Goal: Transaction & Acquisition: Download file/media

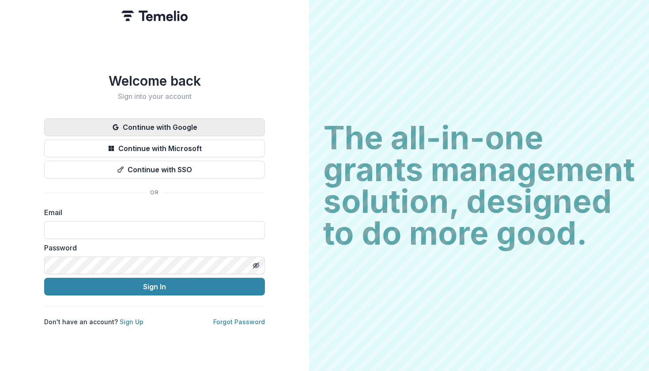
click at [191, 123] on button "Continue with Google" at bounding box center [154, 127] width 221 height 18
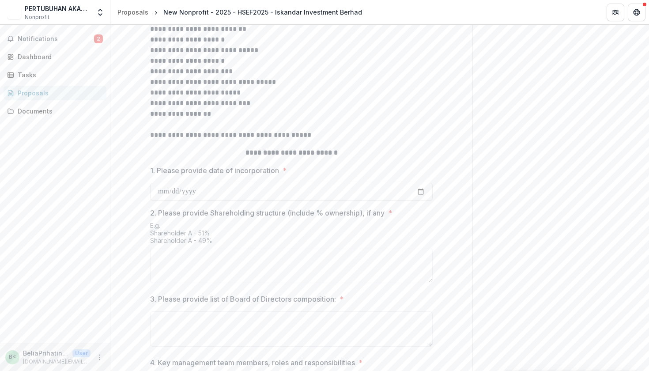
scroll to position [194, 0]
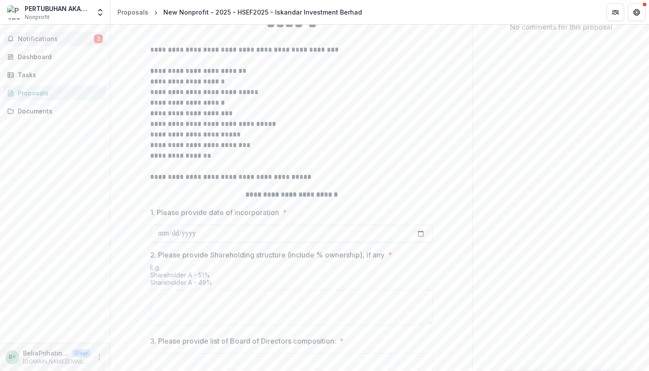
click at [60, 42] on button "Notifications 2" at bounding box center [55, 39] width 103 height 14
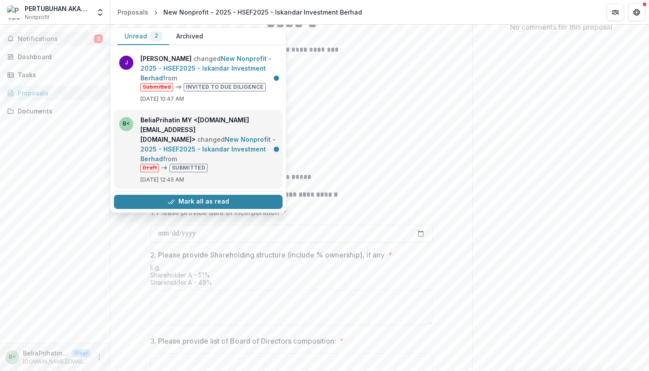
click at [169, 142] on link "New Nonprofit - 2025 - HSEF2025 - Iskandar Investment Berhad" at bounding box center [207, 149] width 135 height 27
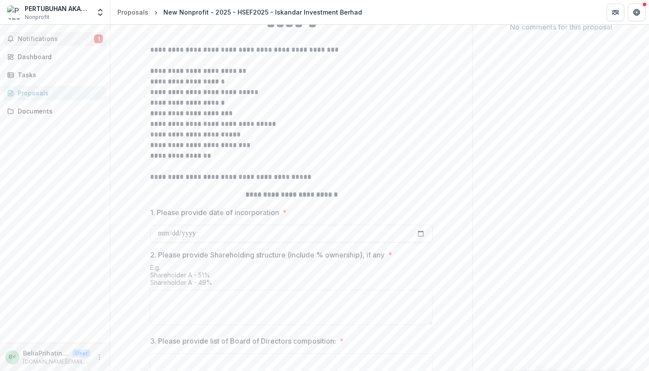
click at [57, 42] on span "Notifications" at bounding box center [56, 39] width 76 height 8
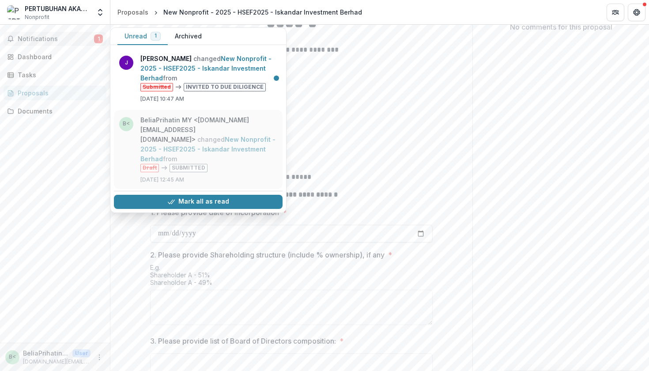
click at [140, 136] on link "New Nonprofit - 2025 - HSEF2025 - Iskandar Investment Berhad" at bounding box center [207, 149] width 135 height 27
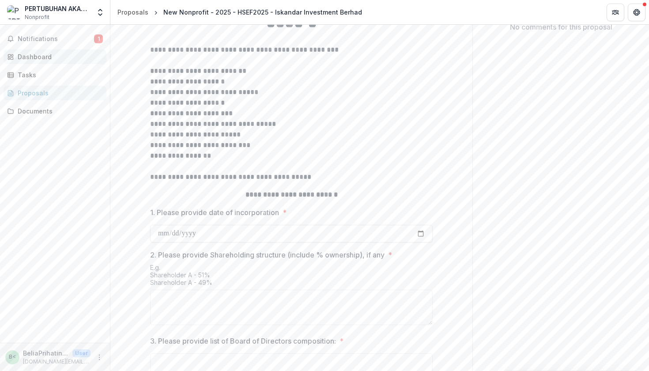
click at [50, 58] on div "Dashboard" at bounding box center [59, 56] width 82 height 9
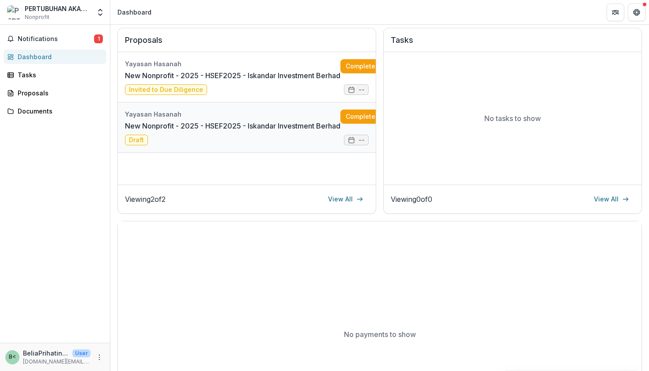
scroll to position [104, 0]
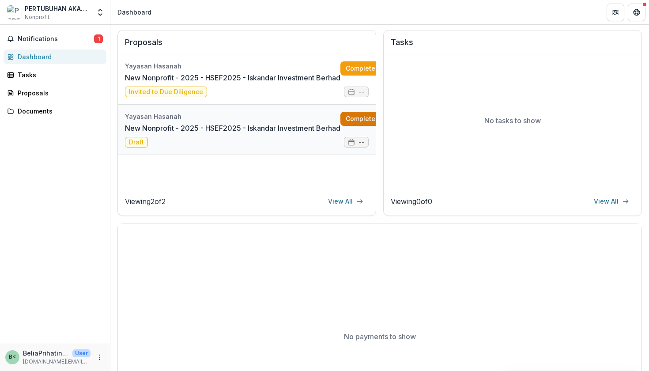
click at [351, 118] on link "Complete" at bounding box center [366, 119] width 51 height 14
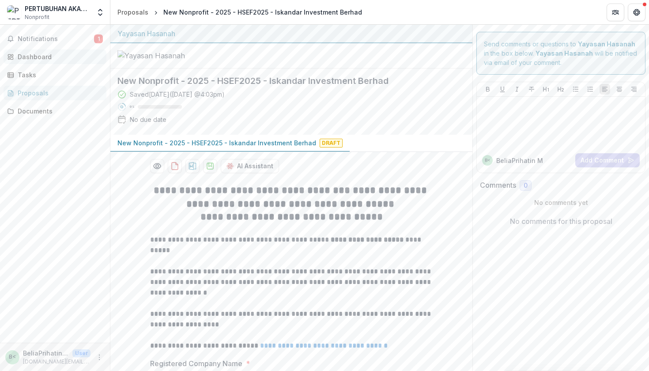
click at [52, 53] on div "Dashboard" at bounding box center [59, 56] width 82 height 9
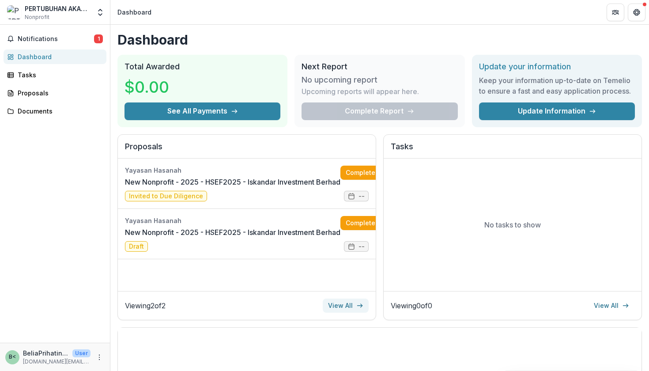
click at [350, 306] on link "View All" at bounding box center [346, 306] width 46 height 14
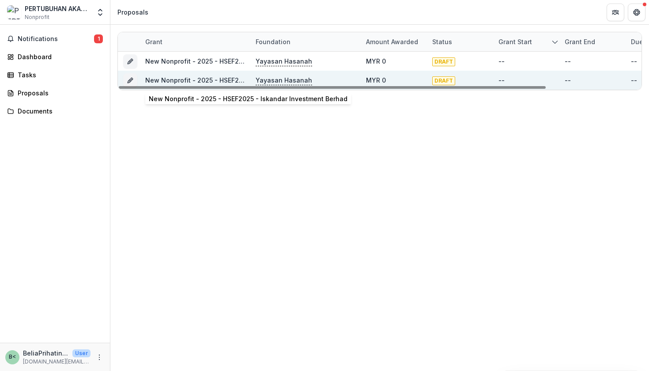
click at [199, 81] on link "New Nonprofit - 2025 - HSEF2025 - Iskandar Investment Berhad" at bounding box center [244, 80] width 199 height 8
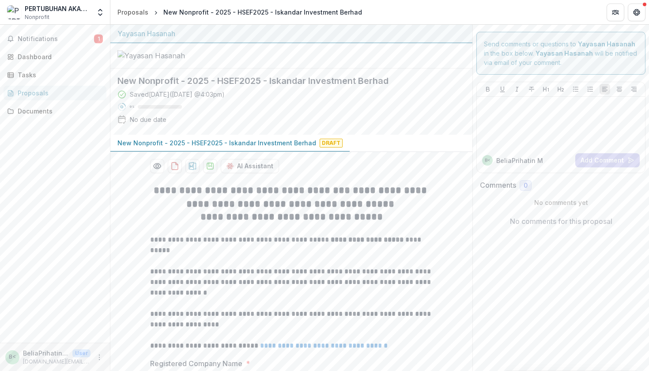
click at [79, 97] on div "Proposals" at bounding box center [59, 92] width 82 height 9
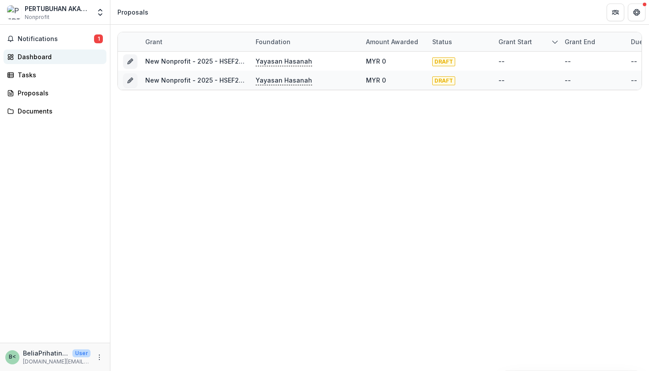
click at [51, 59] on div "Dashboard" at bounding box center [59, 56] width 82 height 9
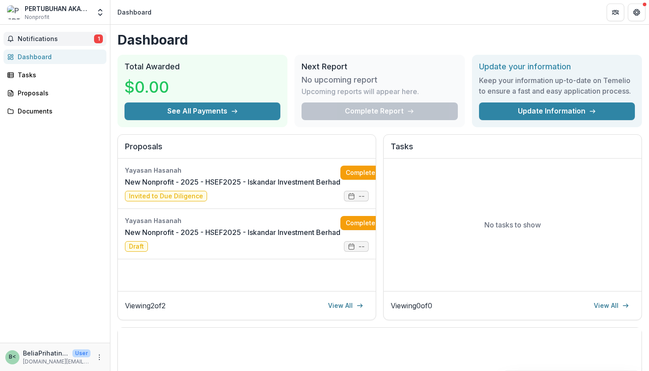
click at [51, 42] on span "Notifications" at bounding box center [56, 39] width 76 height 8
click at [61, 79] on div "Tasks" at bounding box center [59, 74] width 82 height 9
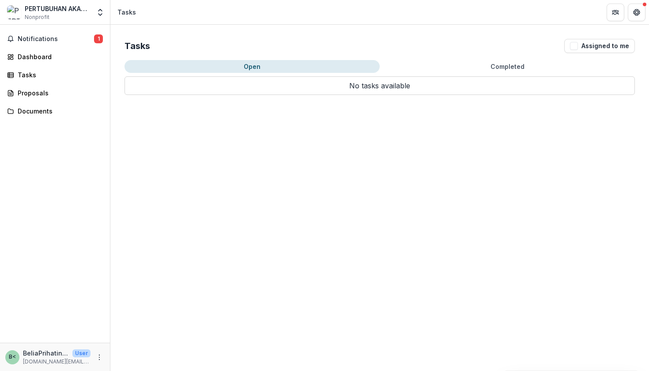
click at [490, 65] on button "Completed" at bounding box center [507, 66] width 255 height 13
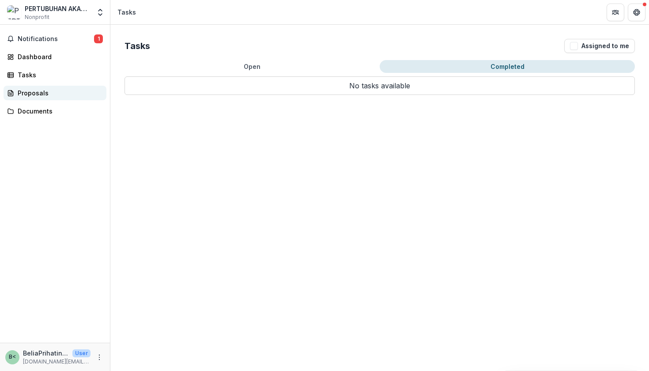
click at [42, 92] on div "Proposals" at bounding box center [59, 92] width 82 height 9
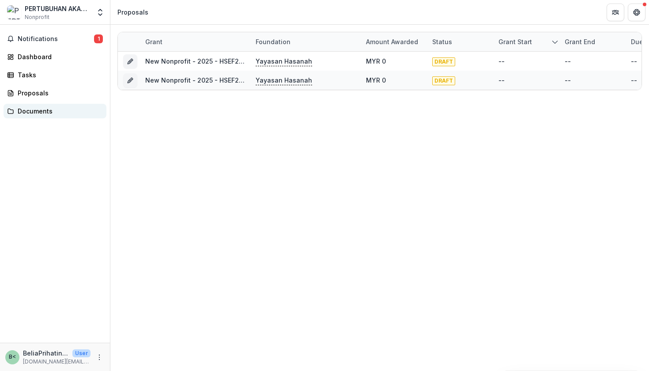
click at [38, 112] on div "Documents" at bounding box center [59, 110] width 82 height 9
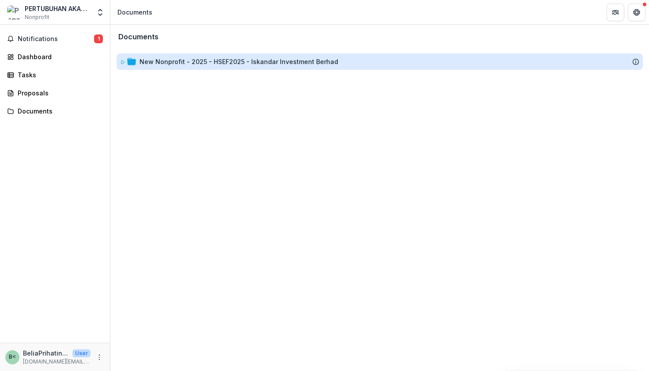
click at [157, 59] on div "New Nonprofit - 2025 - HSEF2025 - Iskandar Investment Berhad" at bounding box center [239, 61] width 199 height 9
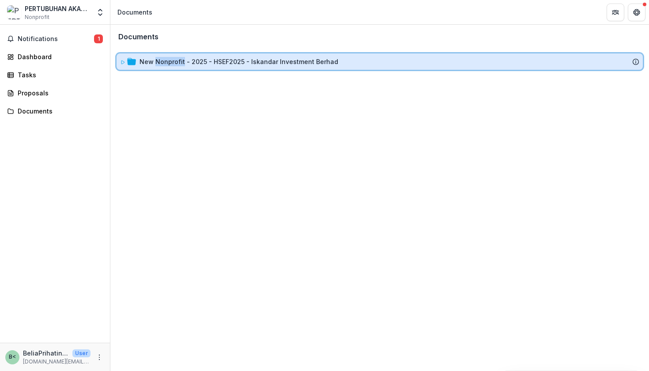
click at [122, 64] on icon at bounding box center [122, 62] width 5 height 5
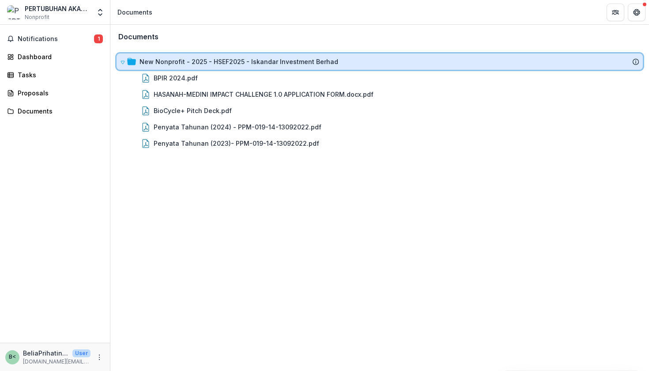
click at [122, 64] on icon at bounding box center [122, 62] width 5 height 5
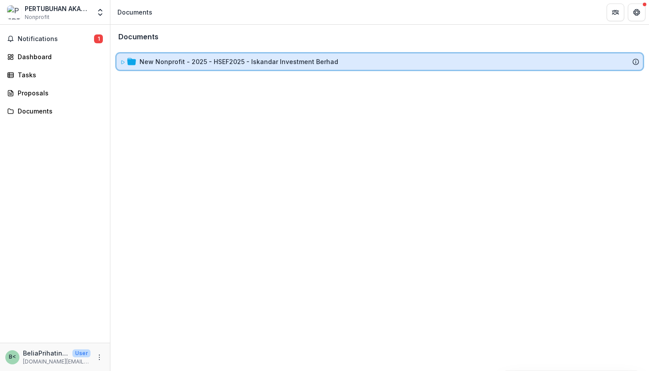
click at [122, 64] on icon at bounding box center [122, 62] width 5 height 5
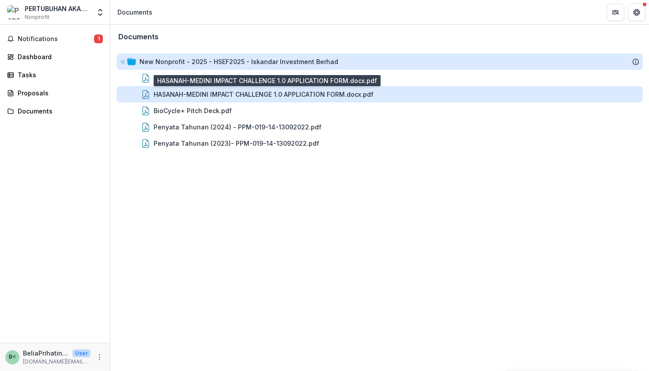
click at [205, 93] on div "HASANAH-MEDINI IMPACT CHALLENGE 1.0 APPLICATION FORM.docx.pdf" at bounding box center [264, 94] width 220 height 9
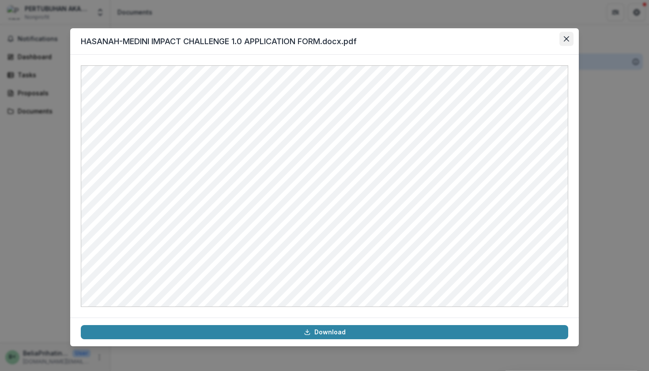
click at [566, 38] on icon "Close" at bounding box center [566, 38] width 5 height 5
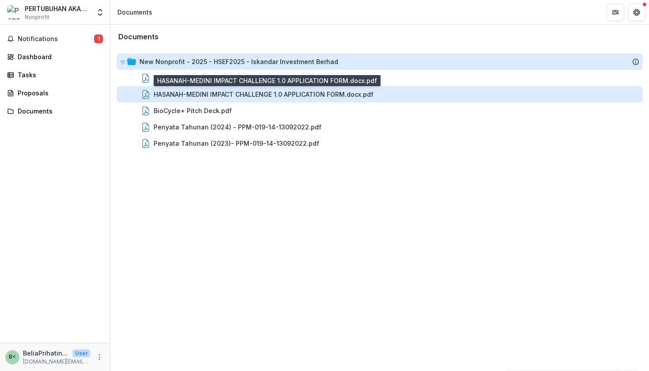
click at [259, 96] on div "HASANAH-MEDINI IMPACT CHALLENGE 1.0 APPLICATION FORM.docx.pdf" at bounding box center [264, 94] width 220 height 9
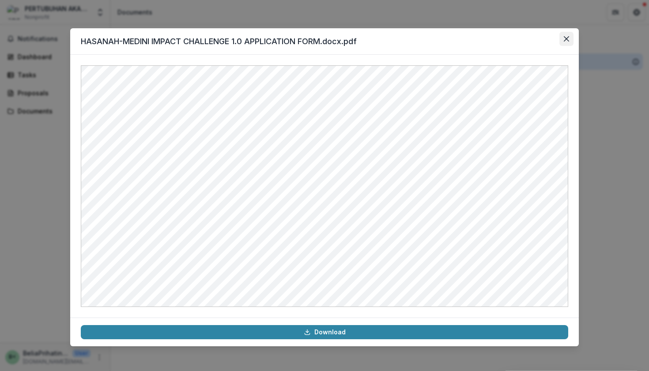
click at [570, 37] on button "Close" at bounding box center [567, 39] width 14 height 14
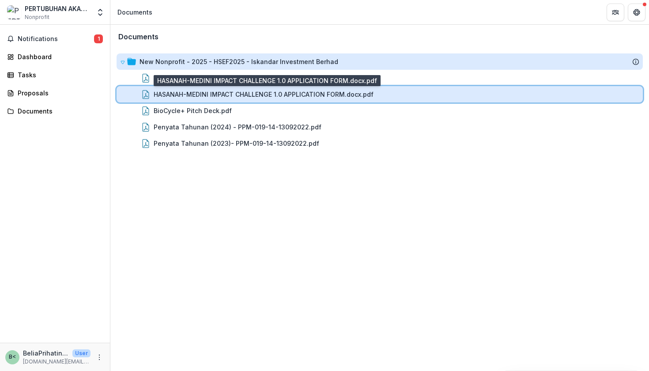
click at [296, 89] on div "HASANAH-MEDINI IMPACT CHALLENGE 1.0 APPLICATION FORM.docx.pdf" at bounding box center [380, 94] width 526 height 16
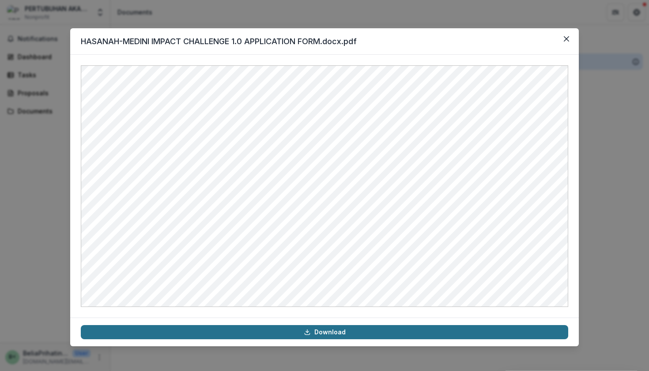
click at [386, 334] on link "Download" at bounding box center [325, 332] width 488 height 14
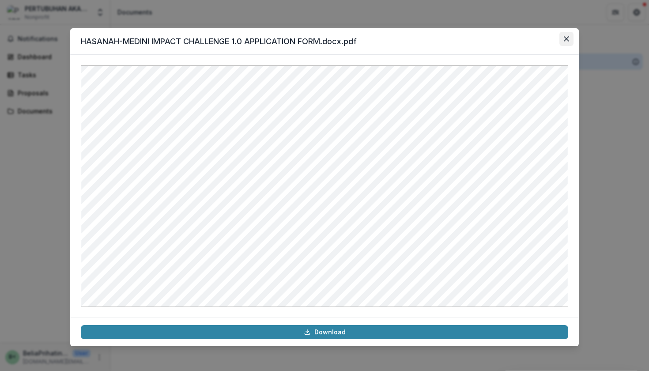
click at [564, 41] on icon "Close" at bounding box center [566, 38] width 5 height 5
